Goal: Transaction & Acquisition: Purchase product/service

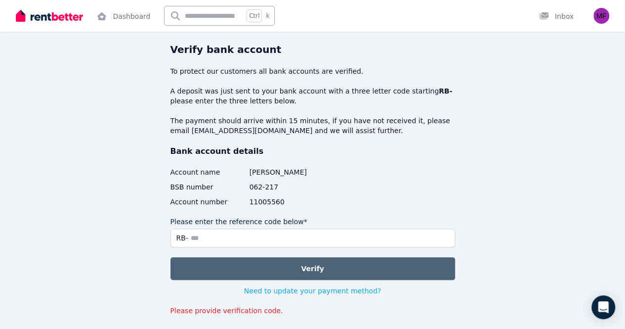
click at [261, 260] on button "Verify" at bounding box center [312, 268] width 285 height 23
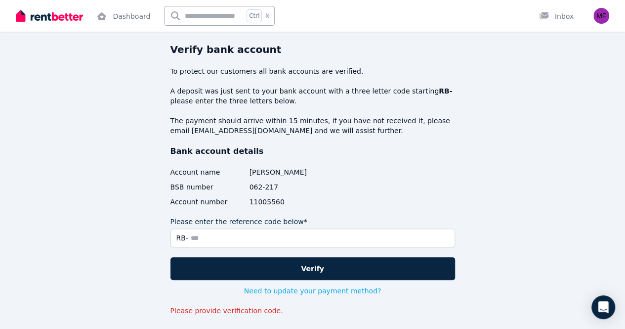
click at [66, 15] on img at bounding box center [49, 15] width 67 height 15
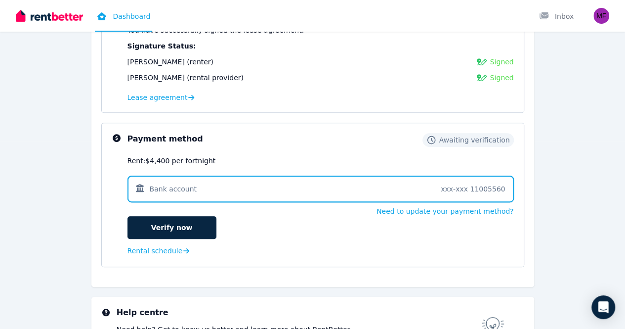
scroll to position [188, 0]
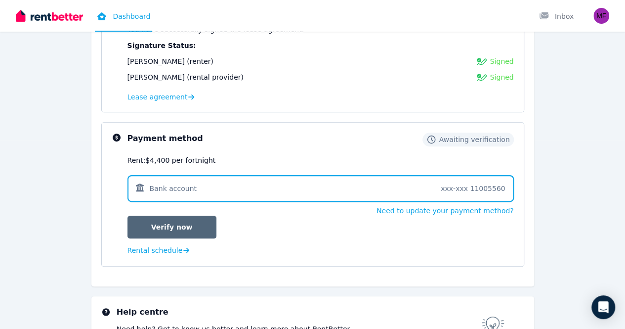
click at [176, 231] on link "Verify now" at bounding box center [171, 226] width 89 height 23
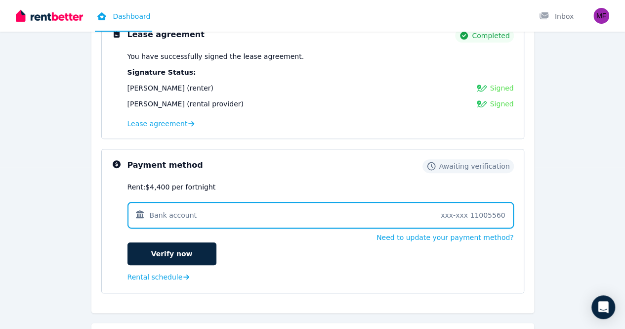
scroll to position [163, 0]
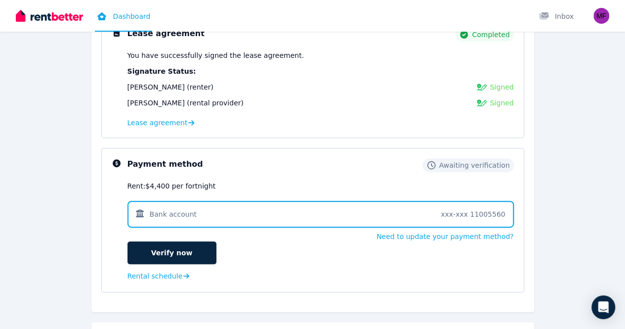
click at [230, 238] on div "Need to update your payment method?" at bounding box center [320, 236] width 386 height 10
click at [406, 236] on button "Need to update your payment method?" at bounding box center [445, 236] width 137 height 10
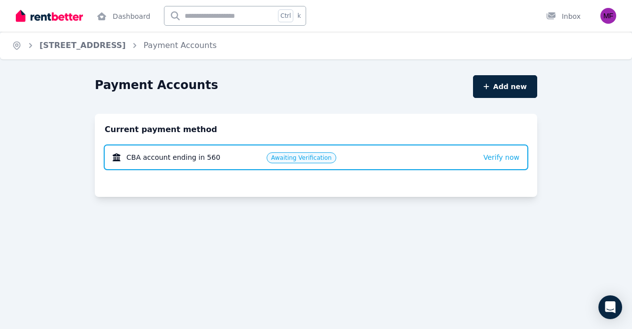
click at [406, 236] on div "Payment Accounts Add new Current payment method CBA account ending in 560 Await…" at bounding box center [316, 158] width 443 height 167
click at [514, 161] on span "Verify now" at bounding box center [502, 157] width 36 height 8
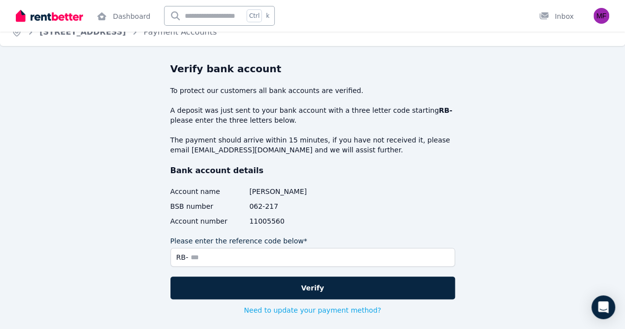
scroll to position [62, 0]
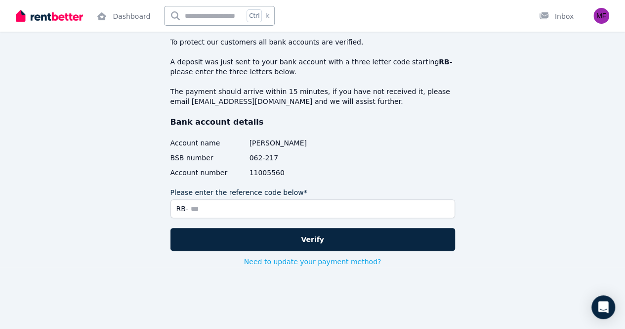
click at [447, 178] on div "Verify bank account To protect our customers all bank accounts are verified. A …" at bounding box center [312, 139] width 285 height 253
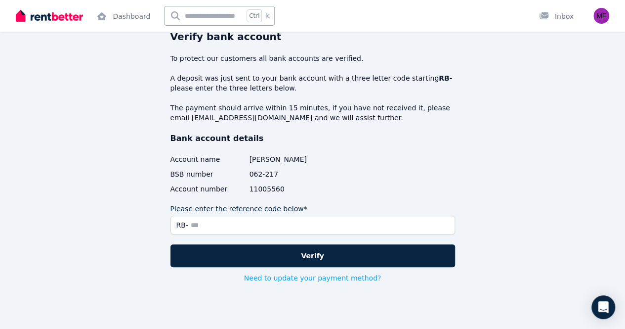
scroll to position [36, 0]
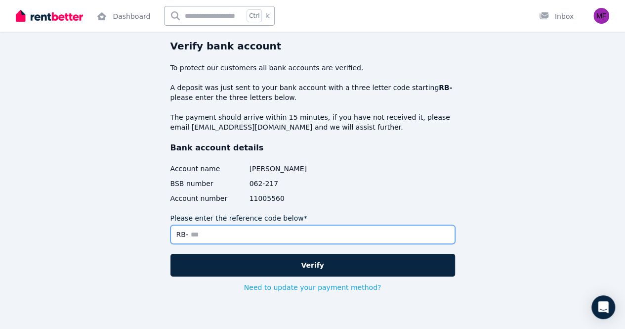
click at [233, 231] on input "Please enter the reference code below*" at bounding box center [312, 234] width 285 height 19
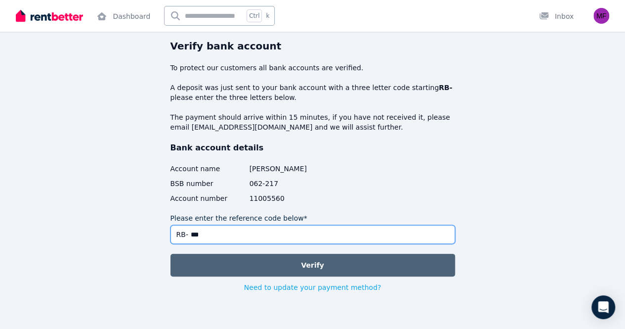
type input "***"
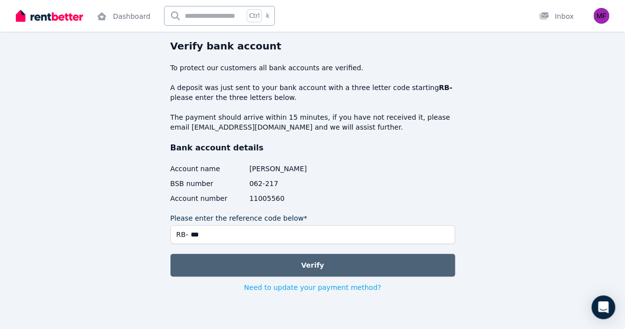
click at [227, 258] on button "Verify" at bounding box center [312, 264] width 285 height 23
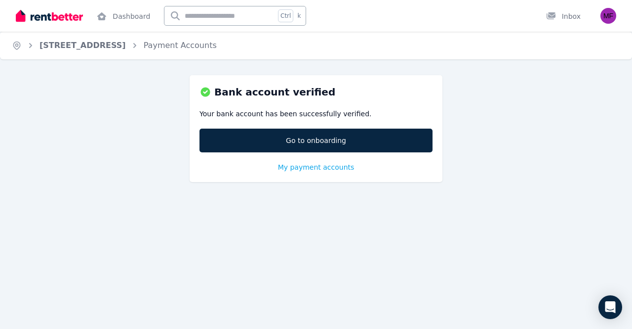
click at [260, 159] on div "Bank account verified Your bank account has been successfully verified. Go to o…" at bounding box center [316, 128] width 253 height 107
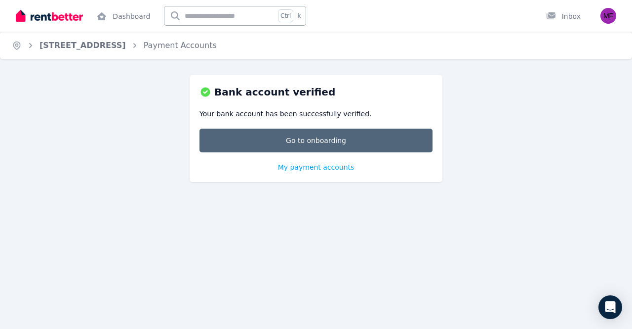
click at [235, 139] on link "Go to onboarding" at bounding box center [316, 140] width 233 height 24
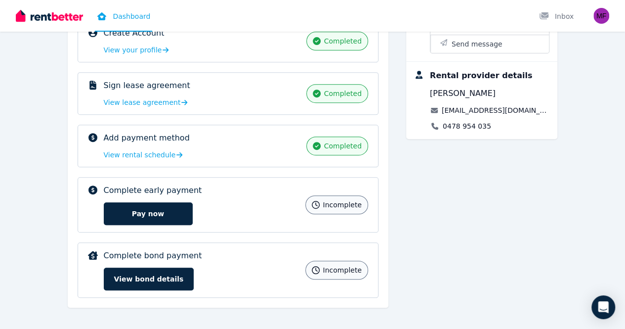
scroll to position [180, 0]
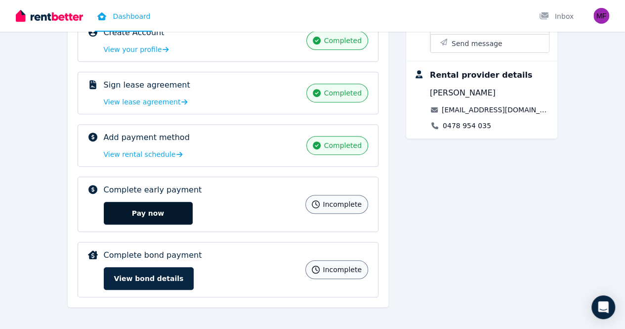
click at [111, 211] on button "Pay now" at bounding box center [148, 213] width 89 height 23
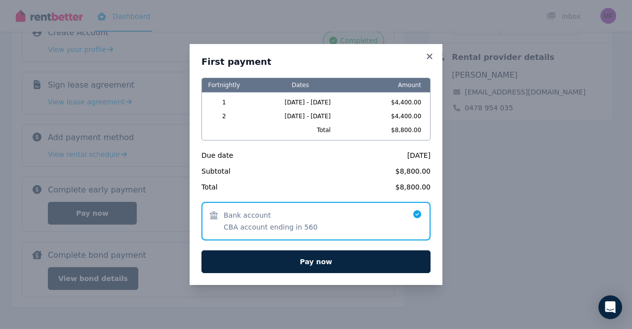
click at [275, 117] on span "29/09/2025 - 12/10/2025" at bounding box center [301, 116] width 108 height 8
click at [348, 70] on div "First payment Fortnightly Dates Amount 1 15/09/2025 - 28/09/2025 $4,400.00 2 29…" at bounding box center [316, 164] width 229 height 217
click at [344, 143] on div "Fortnightly Dates Amount 1 15/09/2025 - 28/09/2025 $4,400.00 2 29/09/2025 - 12/…" at bounding box center [316, 175] width 229 height 195
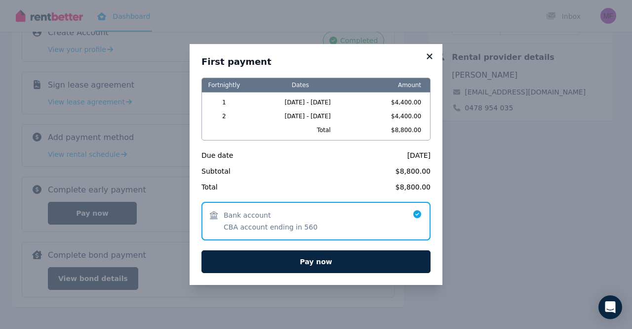
click at [430, 56] on icon at bounding box center [429, 55] width 5 height 5
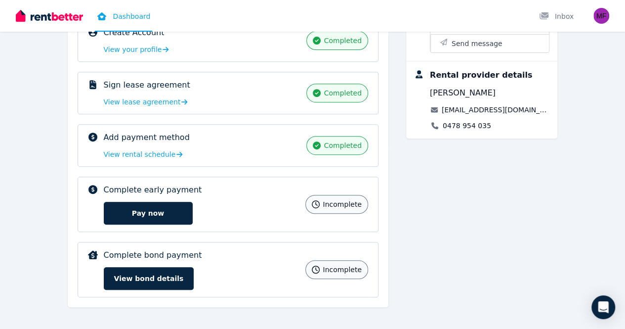
click at [353, 237] on div "Create Account completed View your profile completed Sign lease agreement compl…" at bounding box center [228, 158] width 301 height 278
click at [287, 264] on div "Complete bond payment incomplete View bond details" at bounding box center [202, 269] width 196 height 41
click at [104, 267] on button "View bond details" at bounding box center [149, 278] width 90 height 23
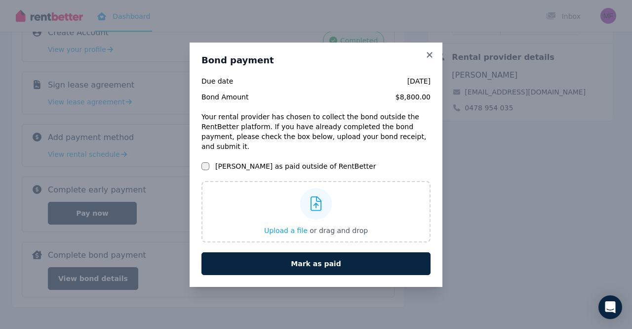
click at [397, 102] on span "$8,800.00" at bounding box center [353, 97] width 155 height 10
drag, startPoint x: 422, startPoint y: 59, endPoint x: 430, endPoint y: 56, distance: 8.9
click at [430, 56] on div "Bond payment Due date 15 Sept 2025 Bond Amount $8,800.00 Your rental provider h…" at bounding box center [316, 164] width 253 height 244
click at [430, 56] on icon at bounding box center [430, 54] width 10 height 9
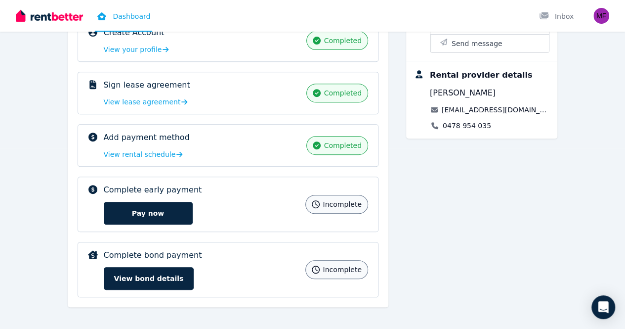
click at [260, 150] on div "Add payment method completed View rental schedule" at bounding box center [202, 145] width 197 height 28
click at [161, 181] on div "Complete early payment incomplete Pay now incomplete" at bounding box center [228, 203] width 301 height 55
click at [109, 204] on button "Pay now" at bounding box center [148, 213] width 89 height 23
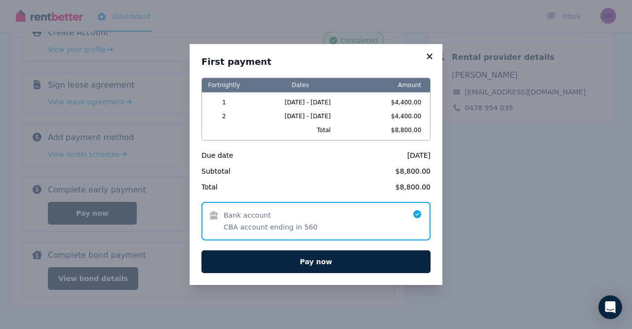
click at [432, 58] on icon at bounding box center [429, 55] width 5 height 5
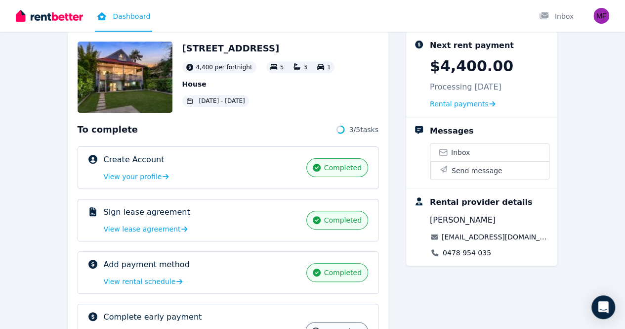
scroll to position [54, 0]
click at [489, 102] on span "Rental payments" at bounding box center [459, 103] width 59 height 10
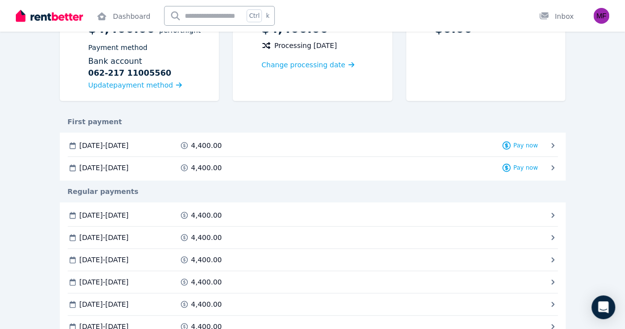
scroll to position [117, 0]
click at [566, 181] on div "Regular payments" at bounding box center [313, 192] width 506 height 22
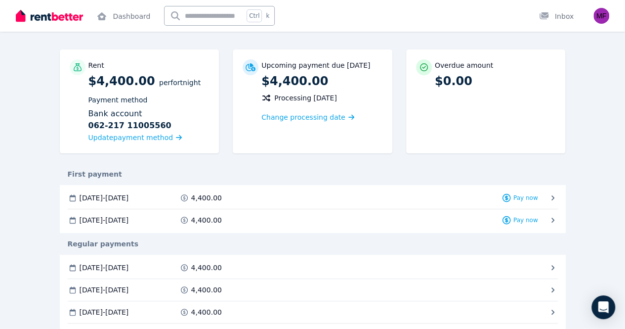
scroll to position [65, 0]
click at [0, 0] on span "Pay now" at bounding box center [0, 0] width 0 height 0
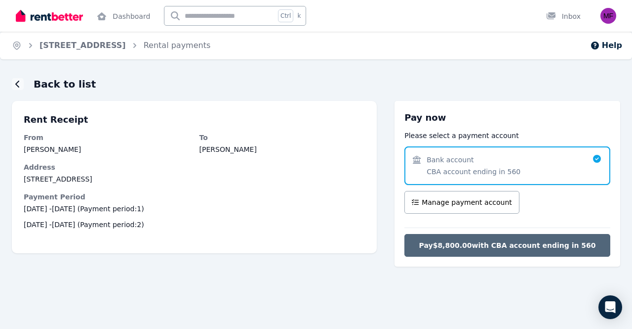
click at [479, 253] on button "Pay $8,800.00 with CBA account ending in 560" at bounding box center [508, 245] width 206 height 23
click at [476, 255] on button "Processing..." at bounding box center [508, 245] width 206 height 23
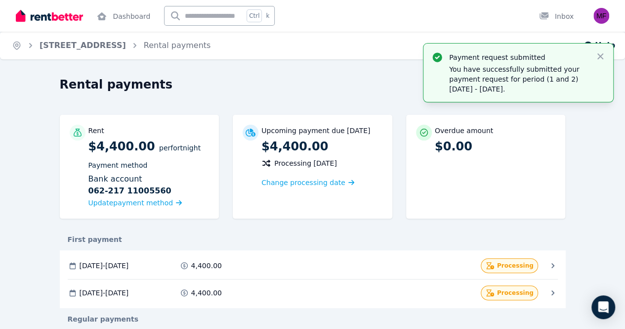
click at [458, 206] on div "Overdue amount $0.00" at bounding box center [486, 167] width 160 height 104
click at [512, 95] on div "Payment request submitted You have successfully submitted your payment request …" at bounding box center [518, 72] width 190 height 58
click at [601, 58] on icon "button" at bounding box center [600, 56] width 6 height 6
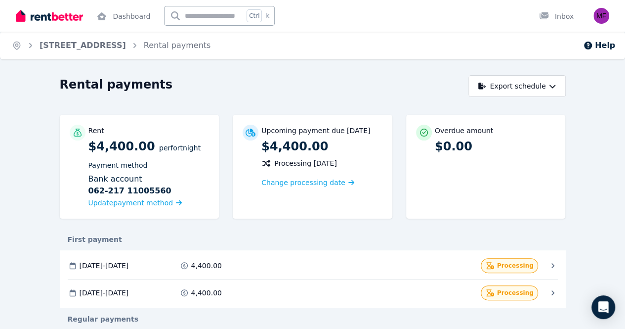
click at [461, 83] on div "Rental payments" at bounding box center [261, 86] width 403 height 19
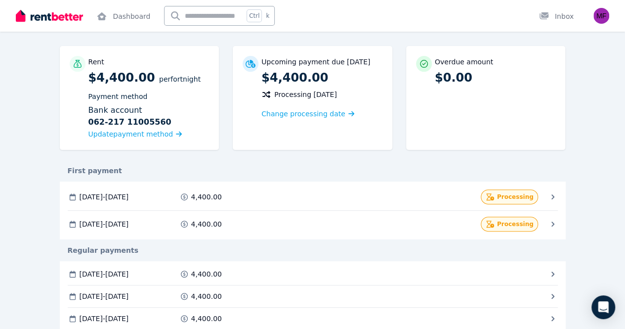
scroll to position [66, 0]
